Goal: Find specific page/section: Find specific page/section

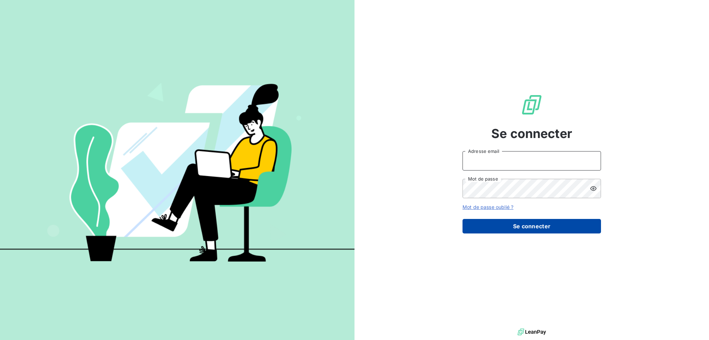
type input "[PERSON_NAME][EMAIL_ADDRESS][PERSON_NAME][DOMAIN_NAME]"
click at [529, 225] on button "Se connecter" at bounding box center [532, 226] width 139 height 15
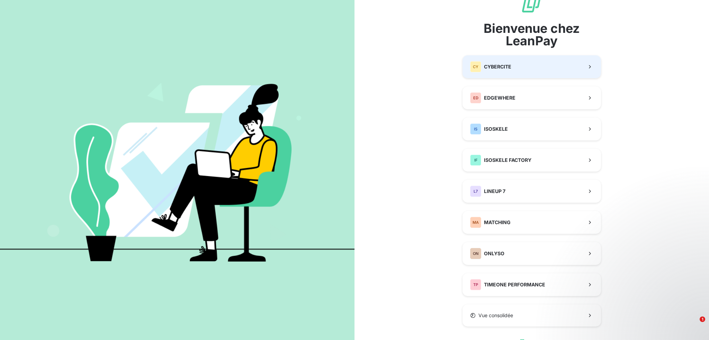
scroll to position [30, 0]
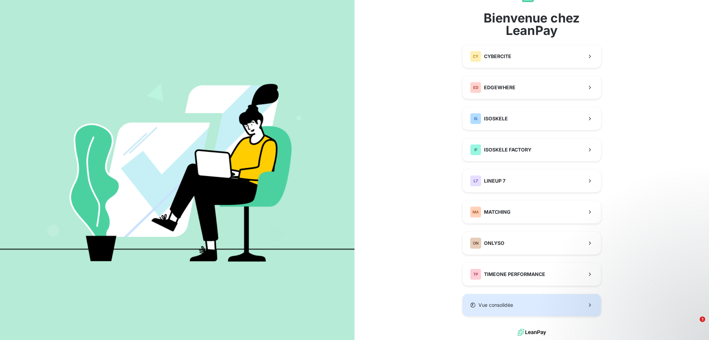
click at [486, 304] on span "Vue consolidée" at bounding box center [496, 305] width 35 height 7
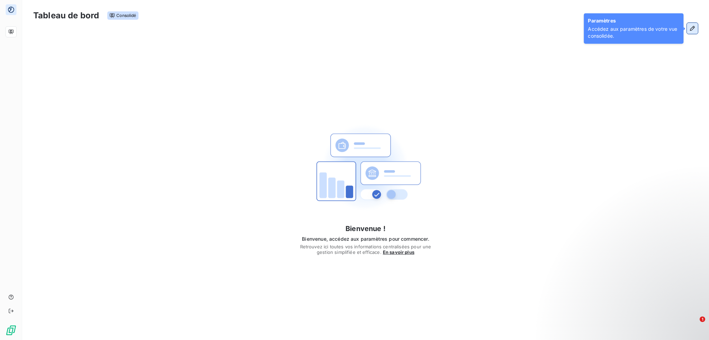
click at [695, 26] on icon "button" at bounding box center [692, 28] width 7 height 7
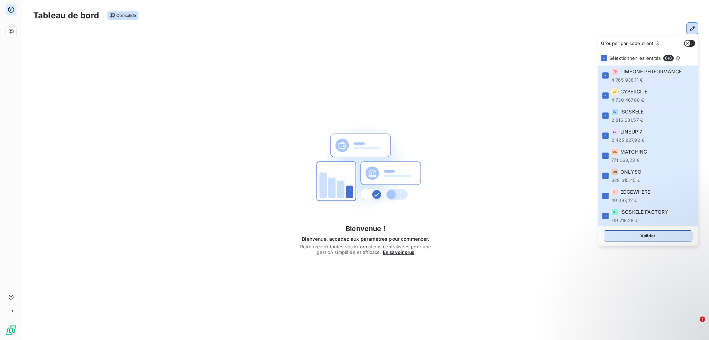
click at [647, 238] on button "Valider" at bounding box center [648, 236] width 89 height 11
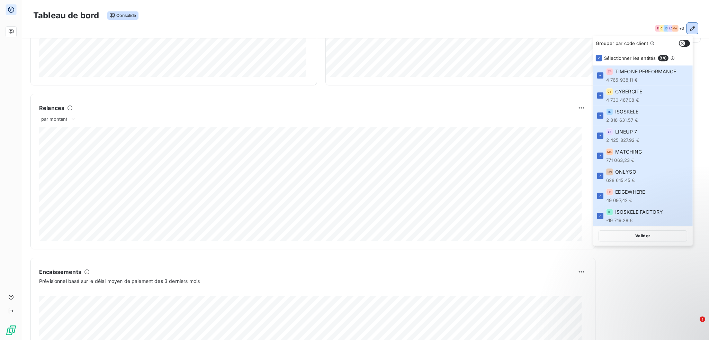
scroll to position [327, 0]
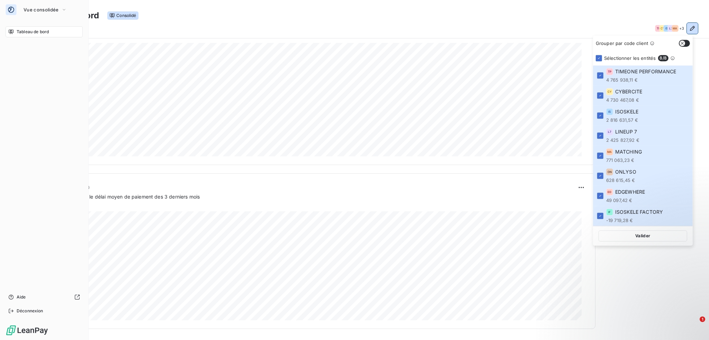
click at [22, 32] on span "Tableau de bord" at bounding box center [33, 32] width 32 height 6
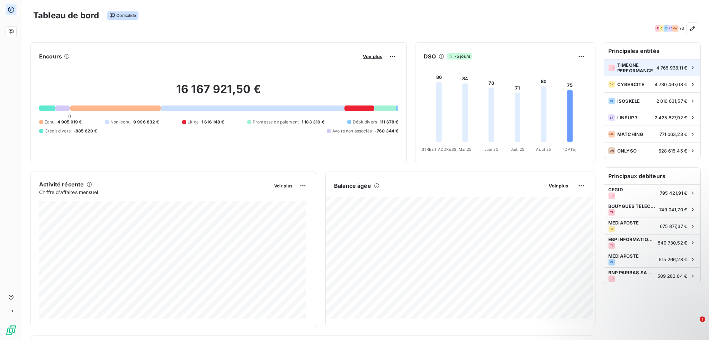
click at [628, 65] on span "TIMEONE PERFORMANCE" at bounding box center [636, 67] width 37 height 11
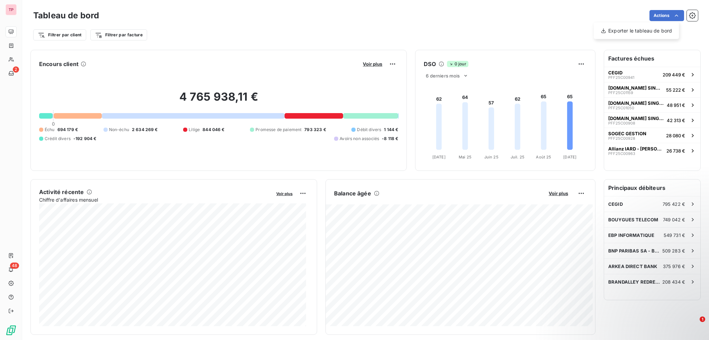
click at [673, 15] on html "TP 2 48 Tableau de bord Actions Exporter le tableau de bord Filtrer par client …" at bounding box center [354, 170] width 709 height 340
